Goal: Task Accomplishment & Management: Use online tool/utility

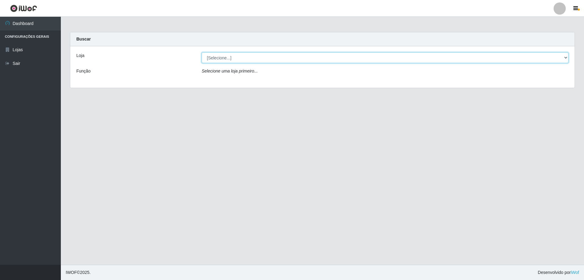
click at [213, 60] on select "[Selecione...] Atacado Vem - [STREET_ADDRESS]" at bounding box center [385, 57] width 367 height 11
select select "461"
click at [202, 52] on select "[Selecione...] Atacado Vem - [STREET_ADDRESS]" at bounding box center [385, 57] width 367 height 11
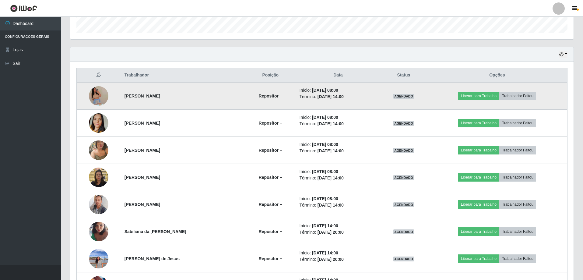
scroll to position [165, 0]
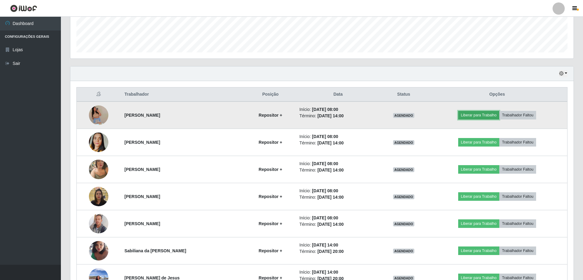
click at [487, 115] on button "Liberar para Trabalho" at bounding box center [478, 115] width 41 height 9
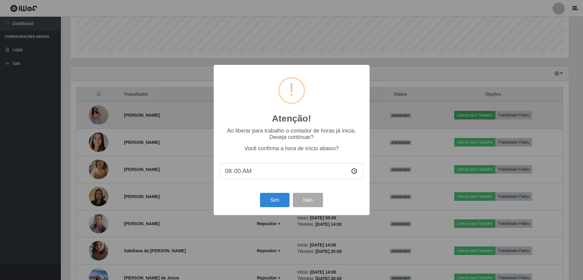
scroll to position [126, 500]
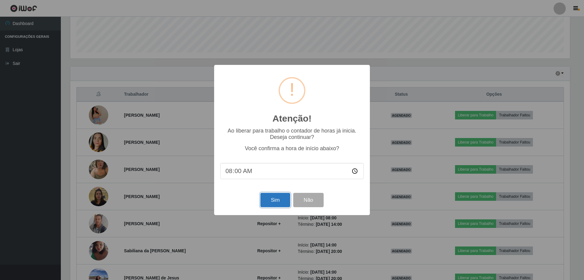
click at [273, 202] on button "Sim" at bounding box center [276, 200] width 30 height 14
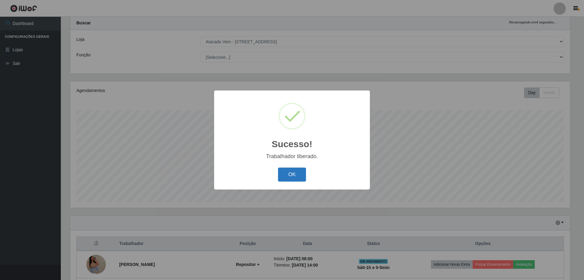
click at [290, 178] on button "OK" at bounding box center [292, 174] width 28 height 14
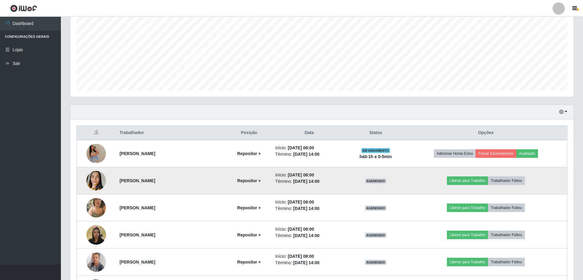
scroll to position [138, 0]
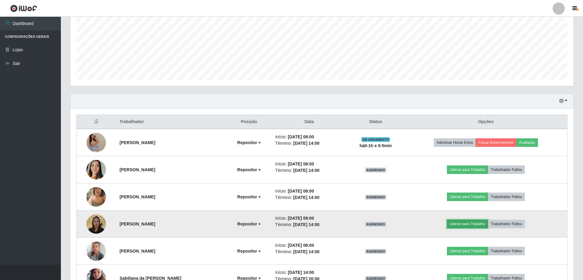
click at [463, 223] on button "Liberar para Trabalho" at bounding box center [467, 223] width 41 height 9
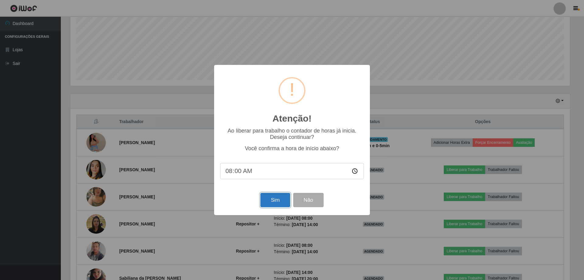
click at [277, 201] on button "Sim" at bounding box center [276, 200] width 30 height 14
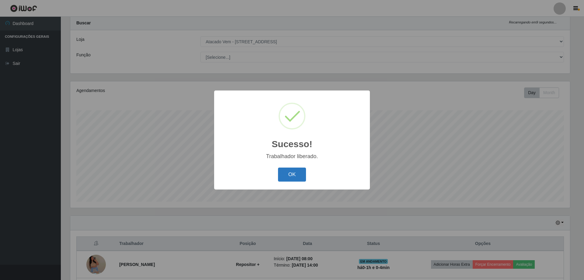
click at [289, 173] on button "OK" at bounding box center [292, 174] width 28 height 14
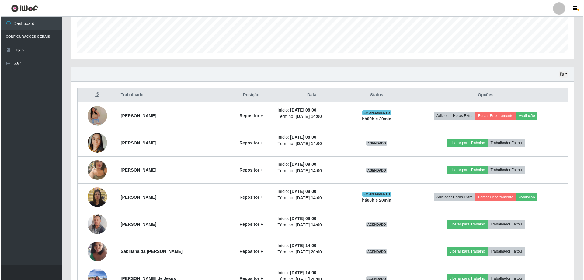
scroll to position [168, 0]
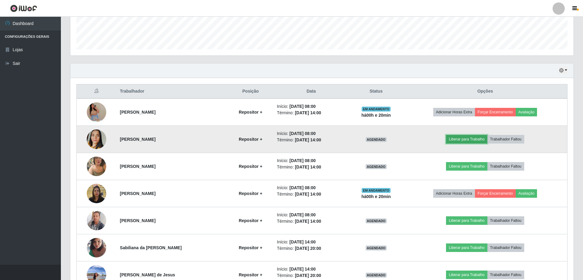
click at [473, 138] on button "Liberar para Trabalho" at bounding box center [466, 139] width 41 height 9
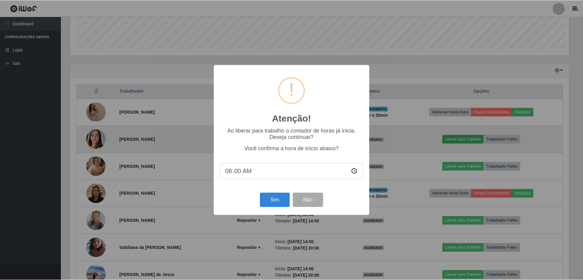
scroll to position [126, 500]
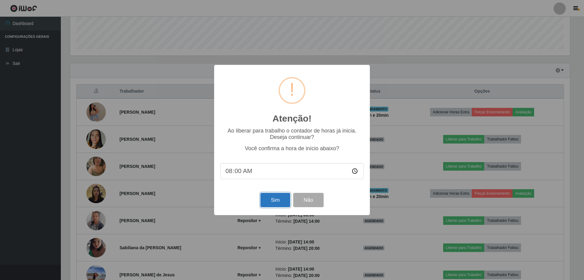
click at [270, 204] on button "Sim" at bounding box center [276, 200] width 30 height 14
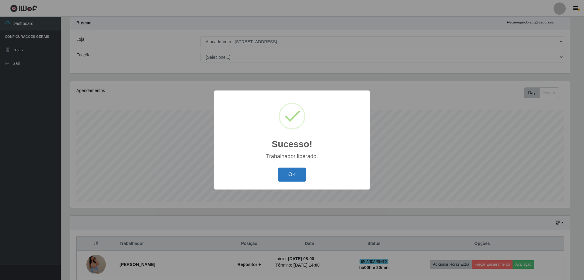
click at [289, 176] on button "OK" at bounding box center [292, 174] width 28 height 14
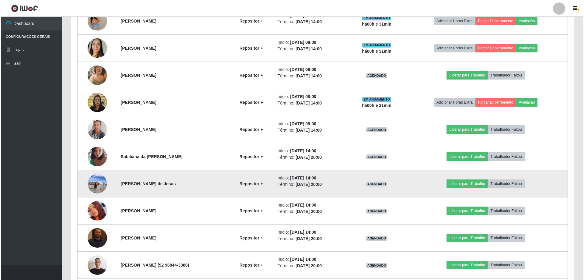
scroll to position [226, 0]
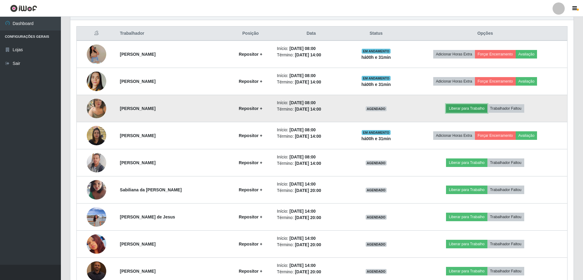
click at [469, 110] on button "Liberar para Trabalho" at bounding box center [466, 108] width 41 height 9
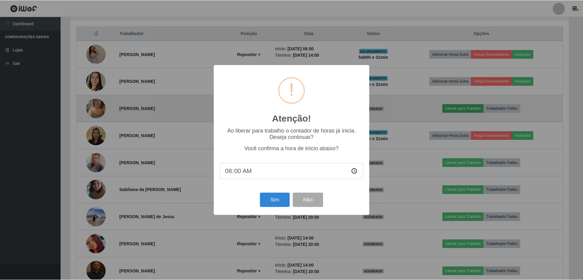
scroll to position [126, 500]
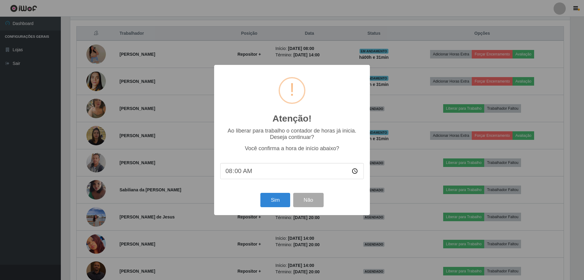
click at [243, 173] on input "08:00" at bounding box center [292, 171] width 144 height 16
click at [236, 173] on input "08:00" at bounding box center [292, 171] width 144 height 16
type input "08:30"
click at [277, 202] on button "Sim" at bounding box center [276, 200] width 30 height 14
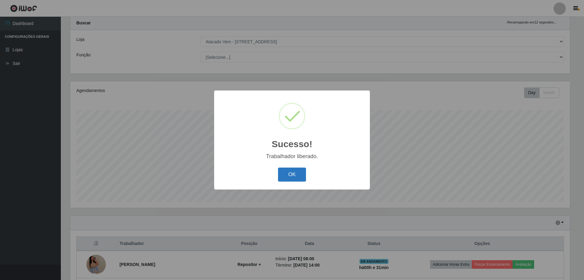
click at [289, 173] on button "OK" at bounding box center [292, 174] width 28 height 14
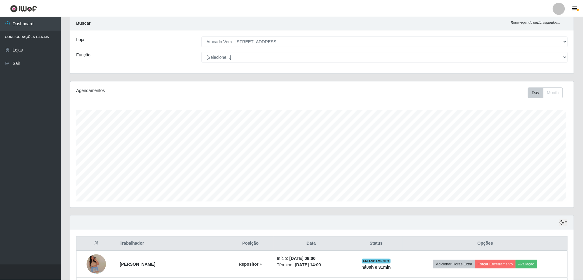
scroll to position [126, 503]
